Goal: Information Seeking & Learning: Learn about a topic

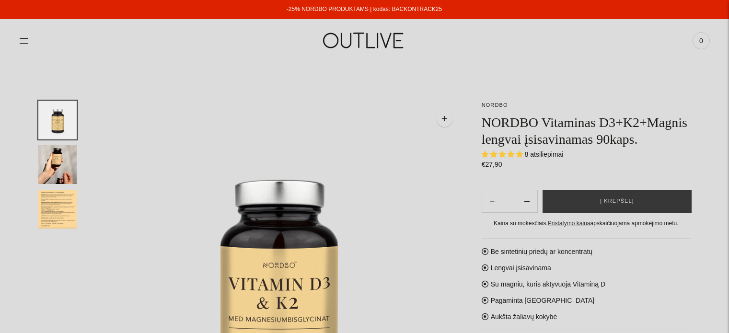
select select "**********"
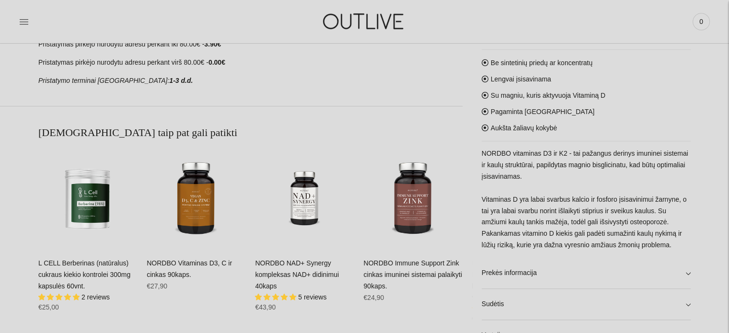
scroll to position [576, 0]
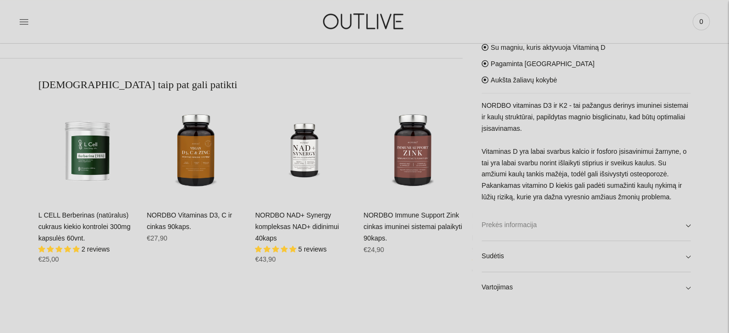
click at [688, 227] on link "Prekės informacija" at bounding box center [586, 225] width 209 height 31
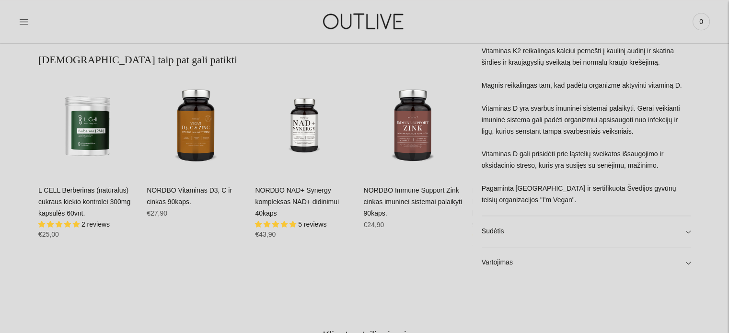
scroll to position [623, 0]
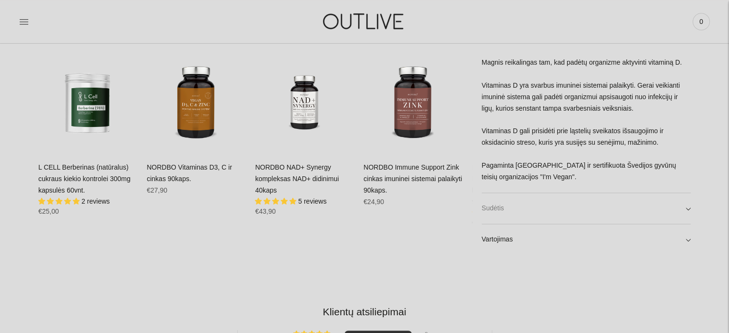
click at [688, 208] on link "Sudėtis" at bounding box center [586, 208] width 209 height 31
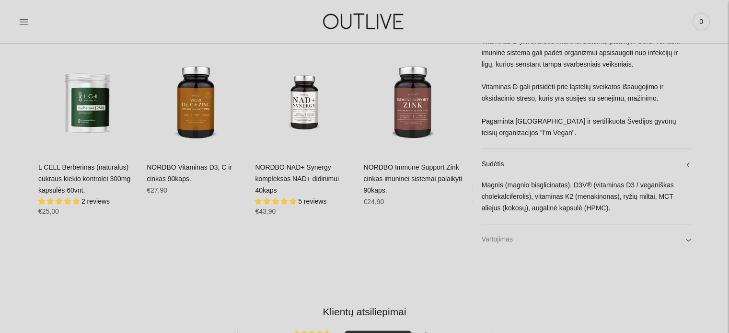
click at [690, 238] on link "Vartojimas" at bounding box center [586, 239] width 209 height 31
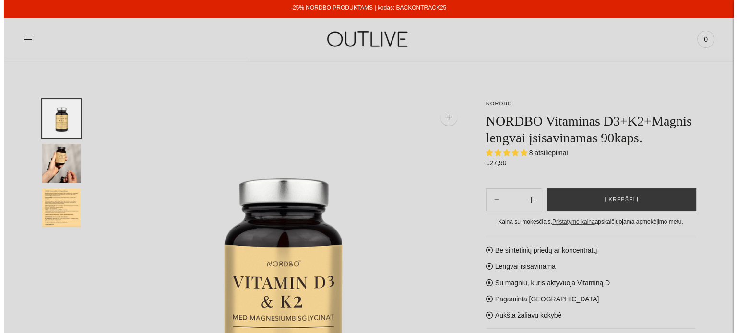
scroll to position [0, 0]
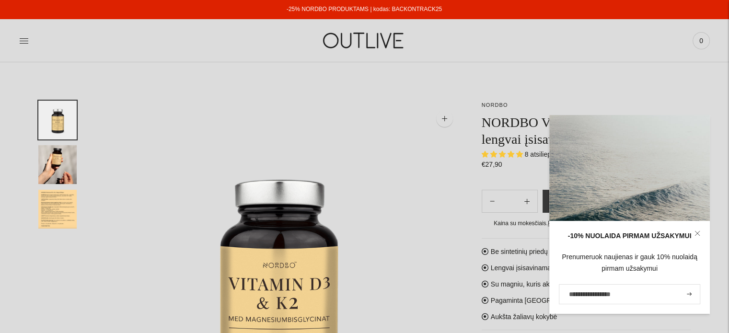
drag, startPoint x: 348, startPoint y: 139, endPoint x: 341, endPoint y: 139, distance: 6.7
click at [348, 139] on img at bounding box center [279, 284] width 367 height 367
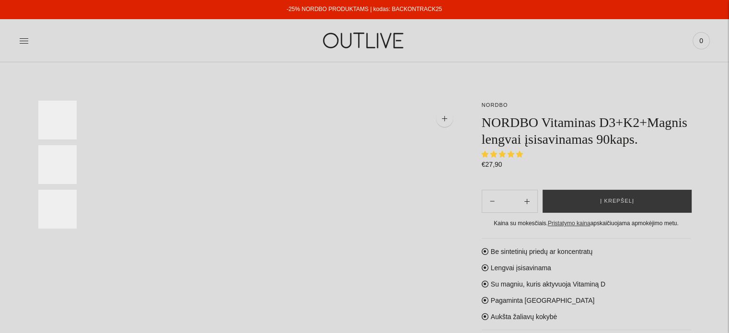
select select "**********"
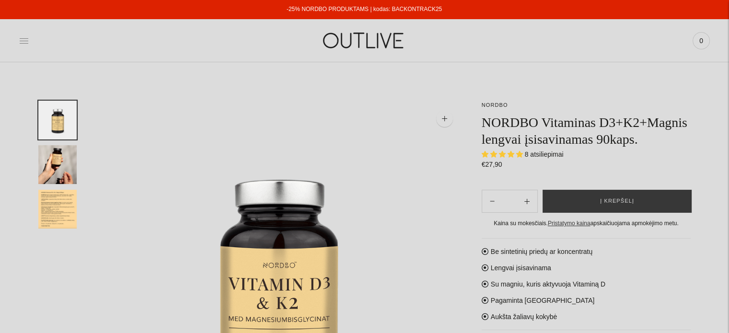
click at [22, 39] on icon at bounding box center [24, 41] width 10 height 10
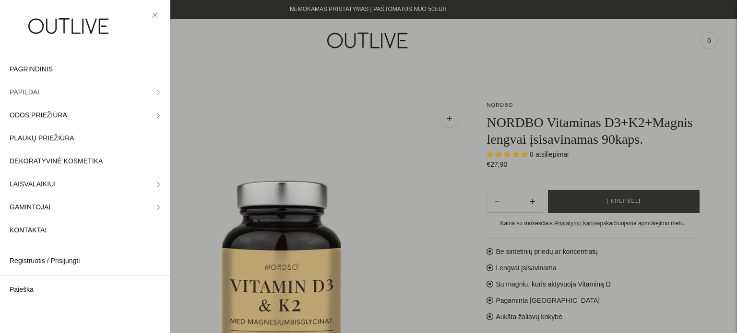
click at [156, 92] on icon at bounding box center [158, 92] width 5 height 5
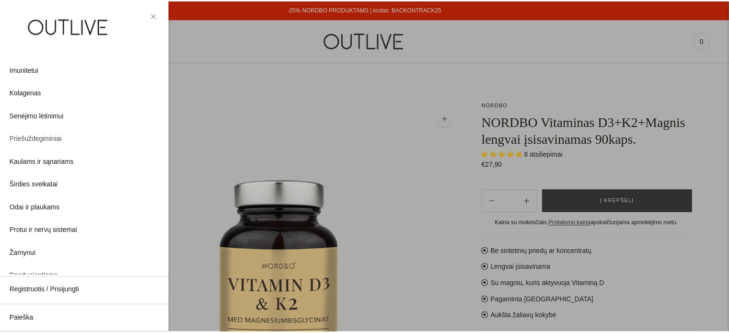
scroll to position [192, 0]
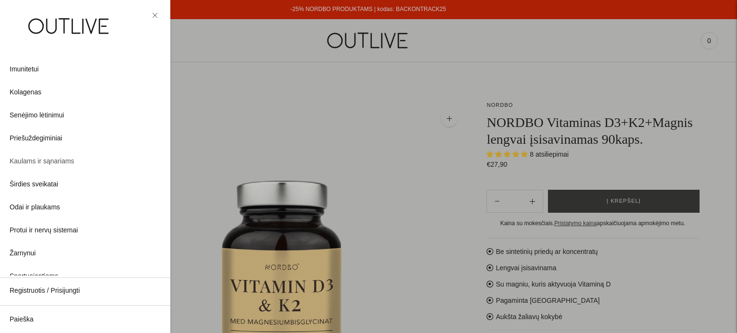
click at [29, 163] on span "Kaulams ir sąnariams" at bounding box center [42, 162] width 65 height 12
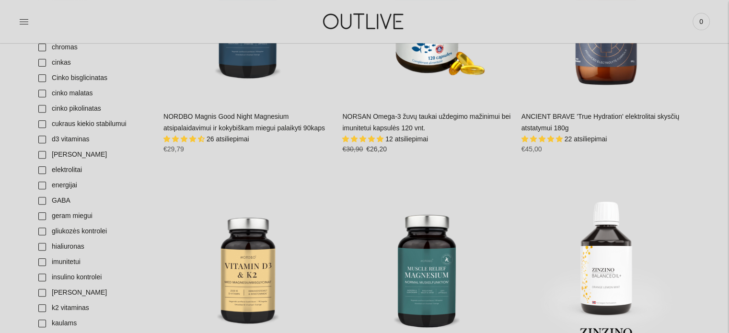
scroll to position [384, 0]
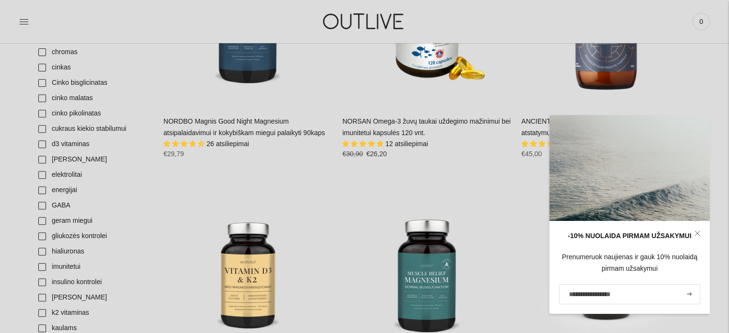
click at [487, 149] on div "Regular price €26,20 Regular price €30,90 Kaina su nuolaida €26,20 Unit price /…" at bounding box center [426, 158] width 169 height 18
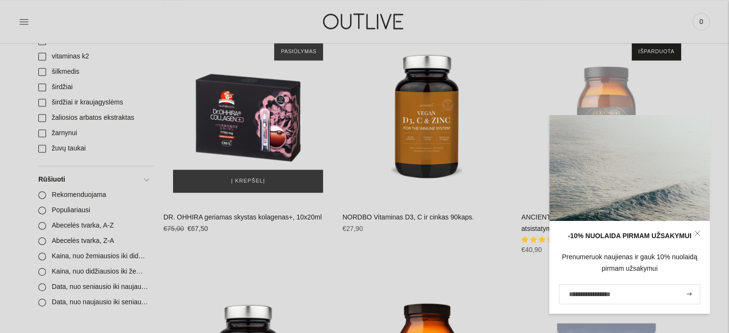
scroll to position [1295, 0]
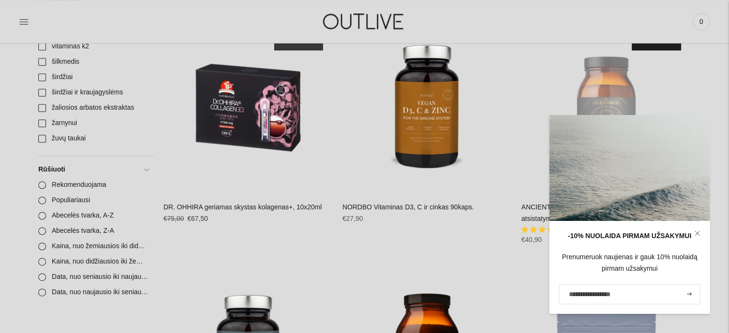
click at [456, 228] on div "**********" at bounding box center [426, 138] width 169 height 230
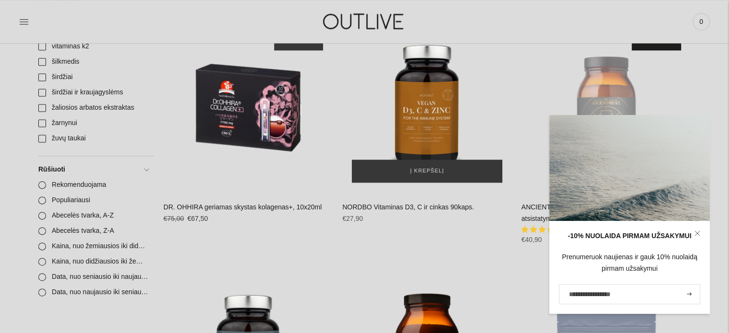
click at [430, 108] on img "NORDBO Vitaminas D3, C ir cinkas 90kaps.\a" at bounding box center [426, 107] width 169 height 169
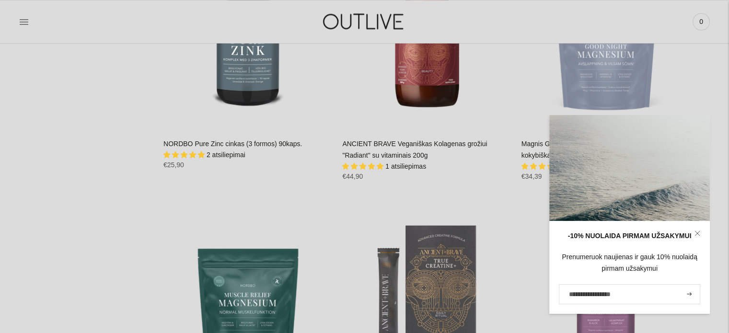
scroll to position [1727, 0]
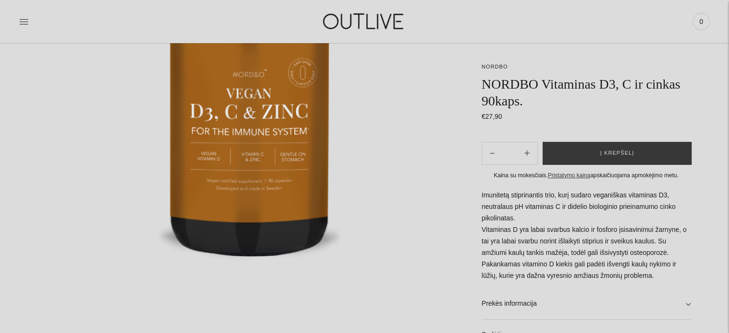
scroll to position [192, 0]
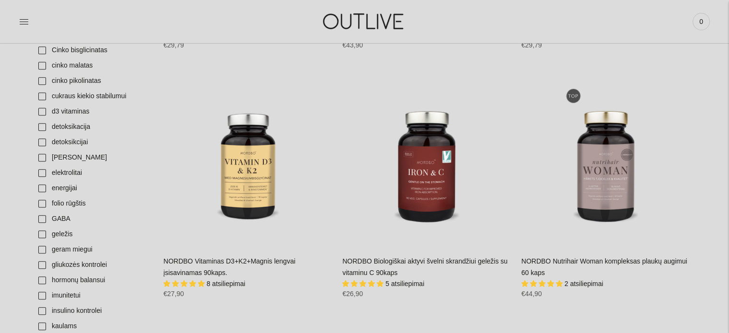
scroll to position [432, 0]
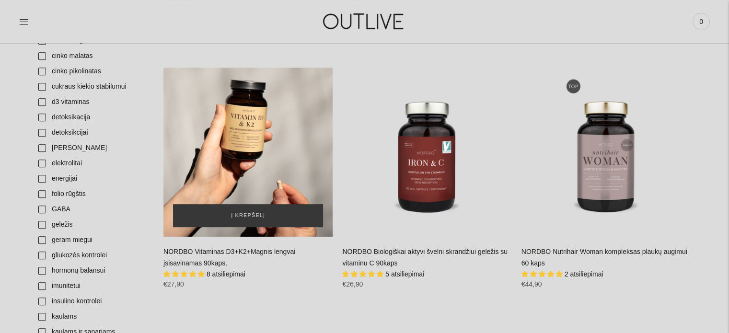
click at [248, 145] on div "NORDBO Vitaminas D3+K2+Magnis lengvai įsisavinamas 90kaps.\a" at bounding box center [248, 152] width 169 height 169
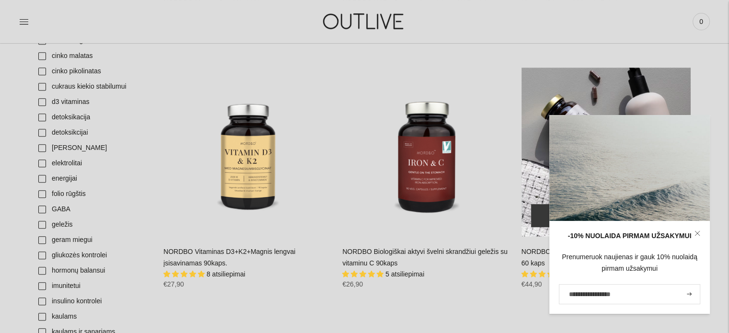
drag, startPoint x: 666, startPoint y: 74, endPoint x: 658, endPoint y: 67, distance: 10.5
click at [666, 74] on div "NORDBO Nutrihair Woman kompleksas plaukų augimui 60 kaps\a" at bounding box center [606, 152] width 169 height 169
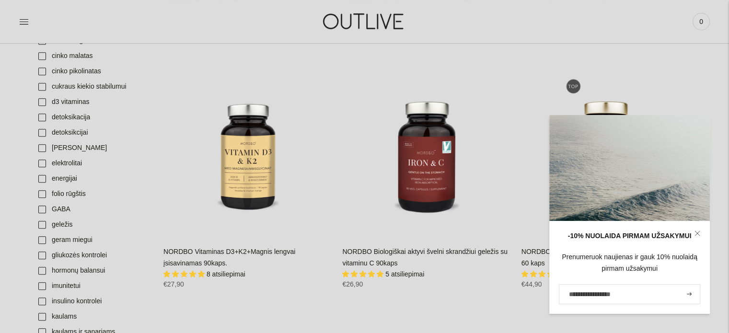
click at [587, 26] on div "Paieška Išvalyti Prisijungti 0" at bounding box center [595, 21] width 230 height 33
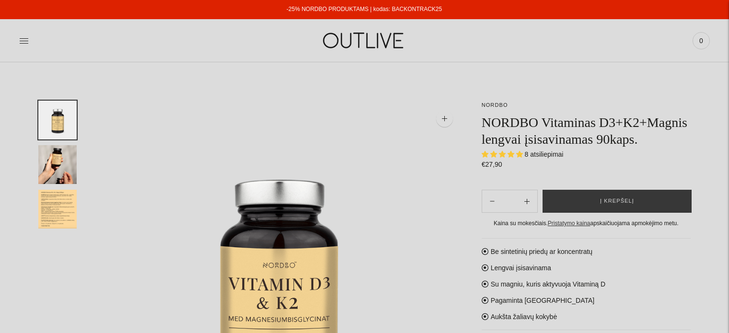
select select "**********"
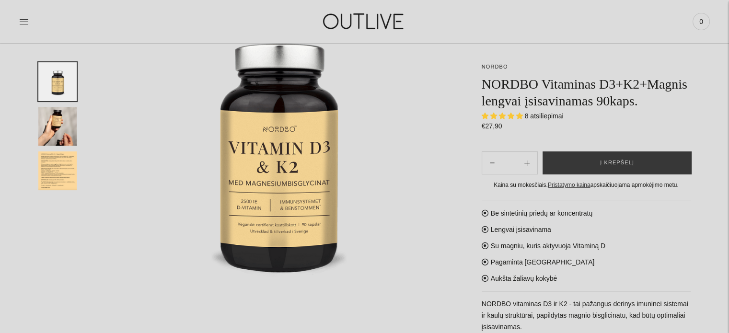
scroll to position [240, 0]
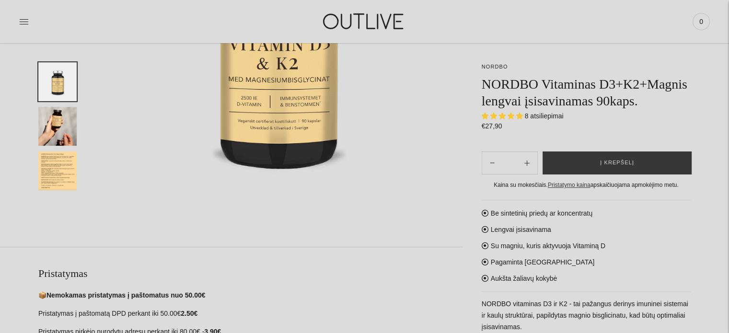
click at [551, 117] on span "8 atsiliepimai" at bounding box center [544, 116] width 39 height 8
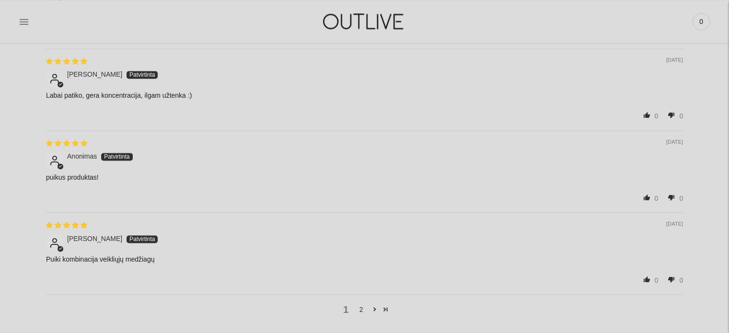
scroll to position [1391, 0]
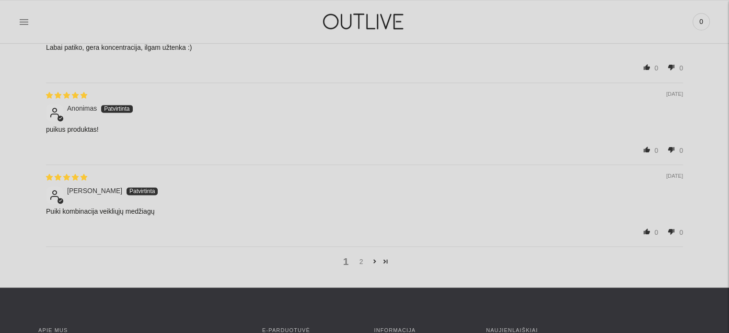
click at [361, 260] on link "2" at bounding box center [361, 262] width 15 height 11
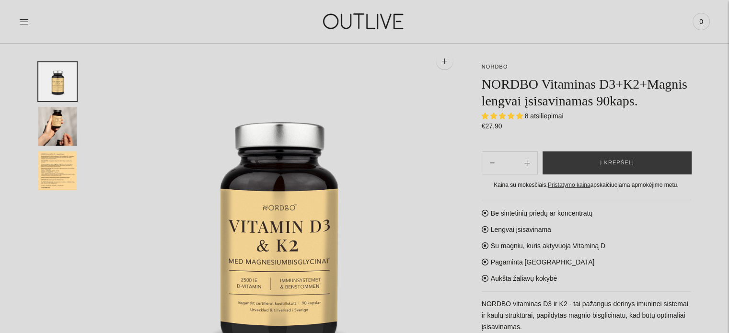
scroll to position [42, 0]
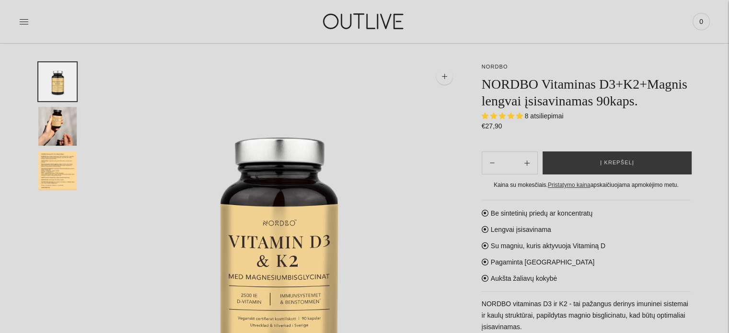
click at [59, 172] on img "Translation missing: en.general.accessibility.image_thumbail" at bounding box center [57, 171] width 38 height 39
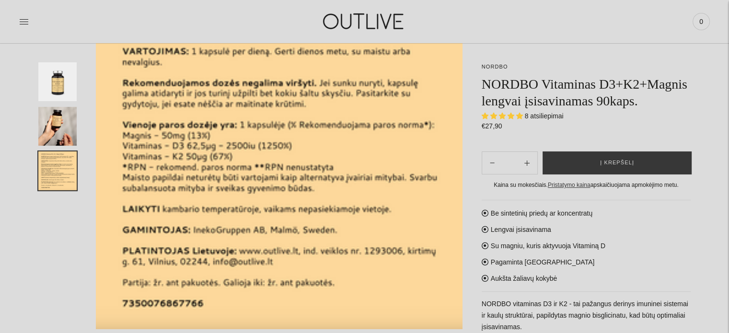
scroll to position [0, 0]
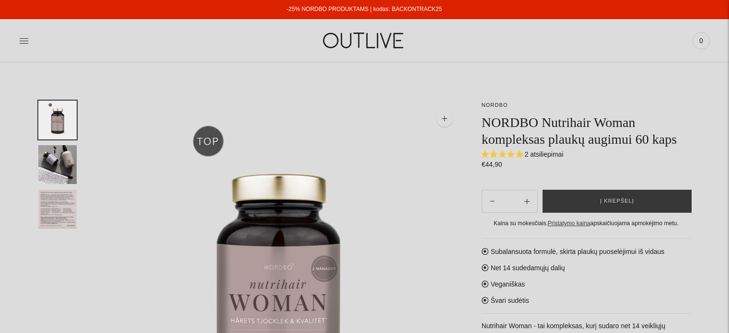
select select "**********"
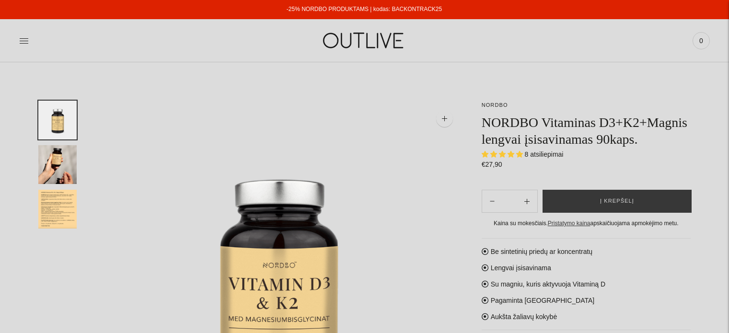
select select "**********"
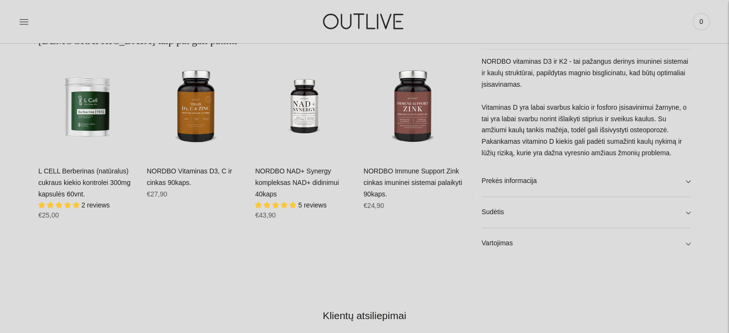
scroll to position [623, 0]
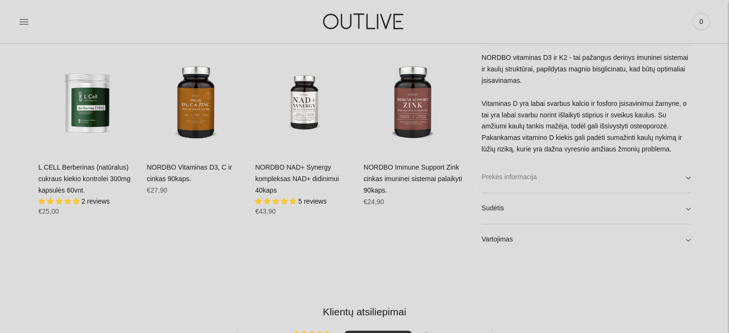
click at [687, 177] on link "Prekės informacija" at bounding box center [586, 177] width 209 height 31
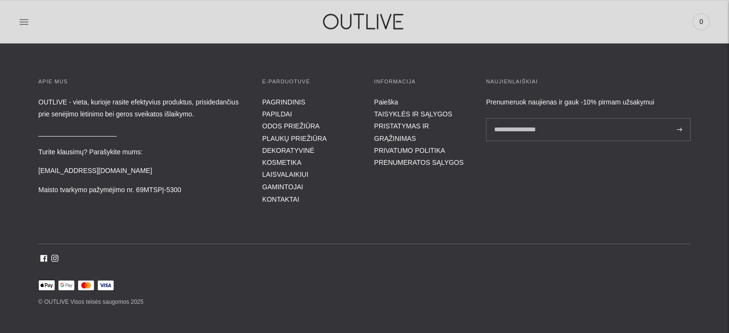
scroll to position [1642, 0]
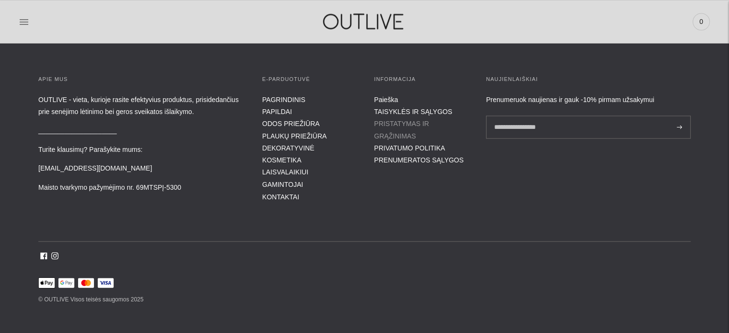
click at [416, 123] on link "PRISTATYMAS IR GRĄŽINIMAS" at bounding box center [402, 130] width 55 height 20
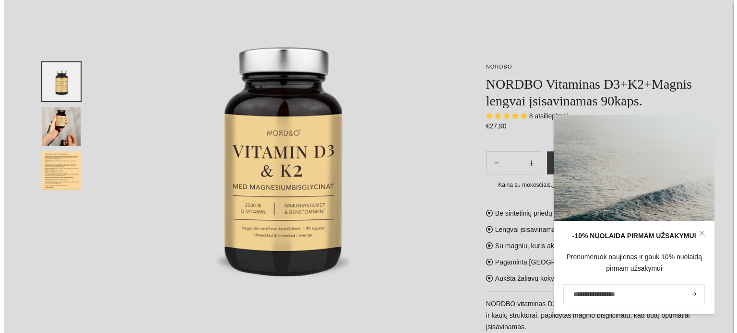
scroll to position [7, 0]
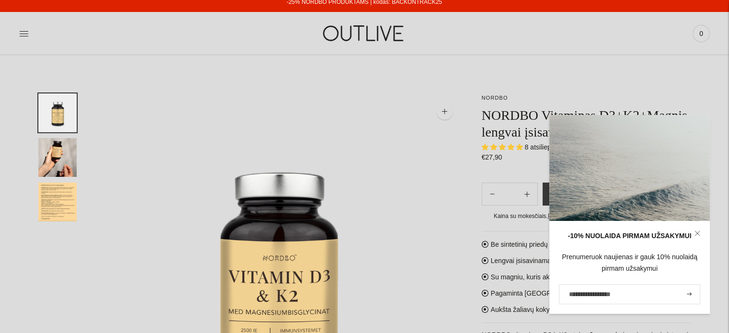
click at [335, 134] on img at bounding box center [279, 277] width 367 height 367
